Goal: Use online tool/utility: Utilize a website feature to perform a specific function

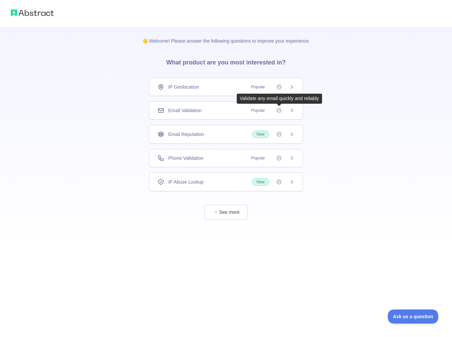
click at [280, 110] on icon at bounding box center [279, 110] width 5 height 5
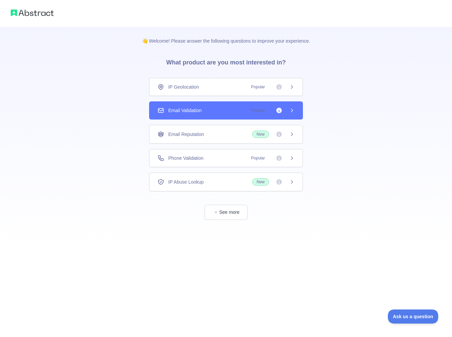
click at [291, 110] on icon at bounding box center [291, 110] width 5 height 5
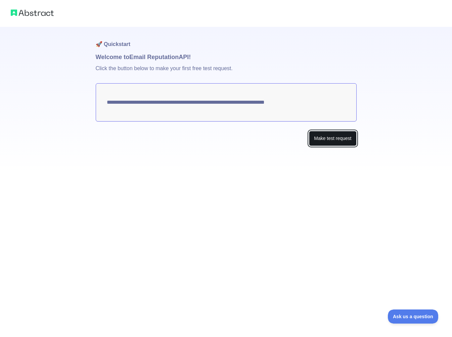
click at [338, 142] on button "Make test request" at bounding box center [332, 138] width 47 height 15
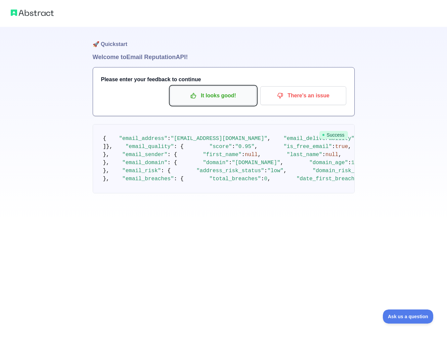
drag, startPoint x: 204, startPoint y: 98, endPoint x: 197, endPoint y: 96, distance: 7.6
click at [197, 96] on p "It looks good!" at bounding box center [213, 95] width 76 height 11
click at [197, 96] on icon "button" at bounding box center [193, 95] width 7 height 7
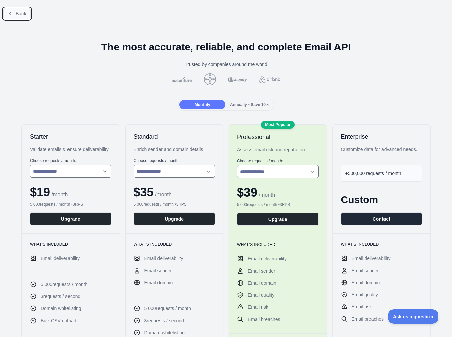
click at [13, 10] on button "Back" at bounding box center [16, 13] width 27 height 11
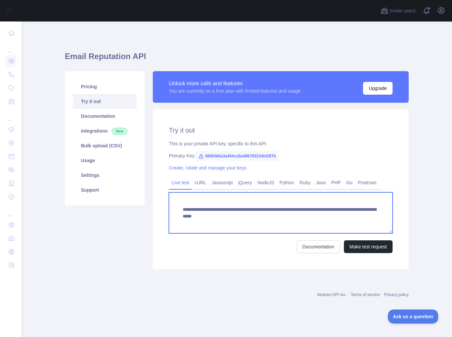
drag, startPoint x: 200, startPoint y: 214, endPoint x: 357, endPoint y: 210, distance: 157.0
click at [377, 223] on textarea "**********" at bounding box center [281, 213] width 224 height 41
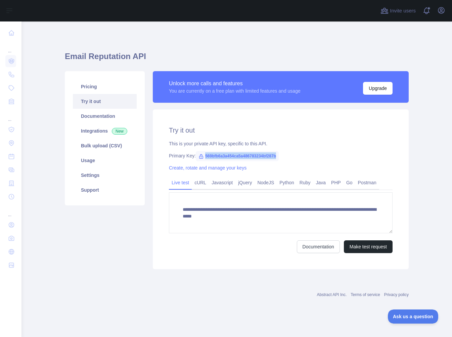
drag, startPoint x: 279, startPoint y: 152, endPoint x: 201, endPoint y: 157, distance: 78.8
click at [201, 157] on div "**********" at bounding box center [281, 190] width 256 height 160
copy span "569bfb6a3a454ca5a486783234bf287b"
click at [224, 241] on div "Documentation Make test request" at bounding box center [281, 247] width 224 height 13
click at [246, 3] on div at bounding box center [199, 11] width 345 height 22
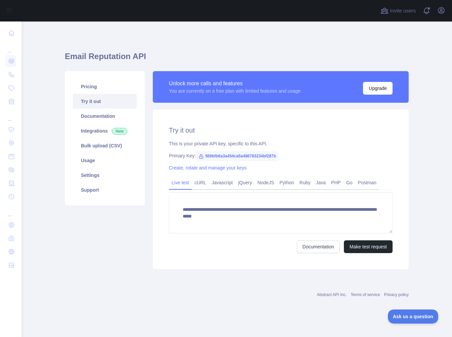
click at [234, 155] on span "569bfb6a3a454ca5a486783234bf287b" at bounding box center [237, 156] width 83 height 10
copy span "569bfb6a3a454ca5a486783234bf287b"
